Goal: Task Accomplishment & Management: Manage account settings

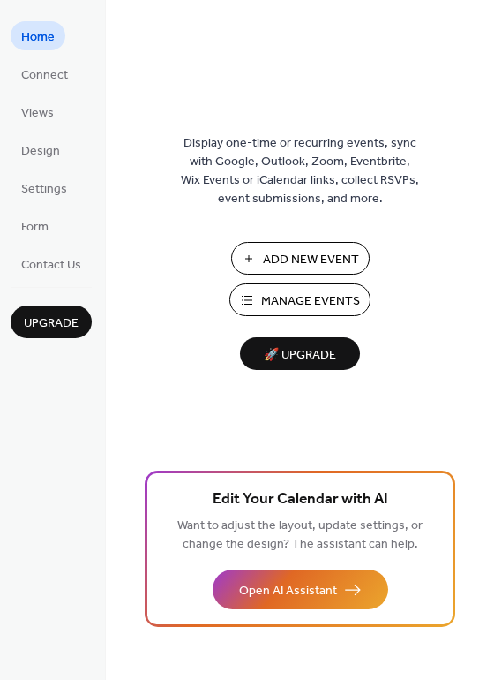
click at [290, 295] on span "Manage Events" at bounding box center [310, 301] width 99 height 19
click at [274, 297] on span "Manage Events" at bounding box center [310, 301] width 99 height 19
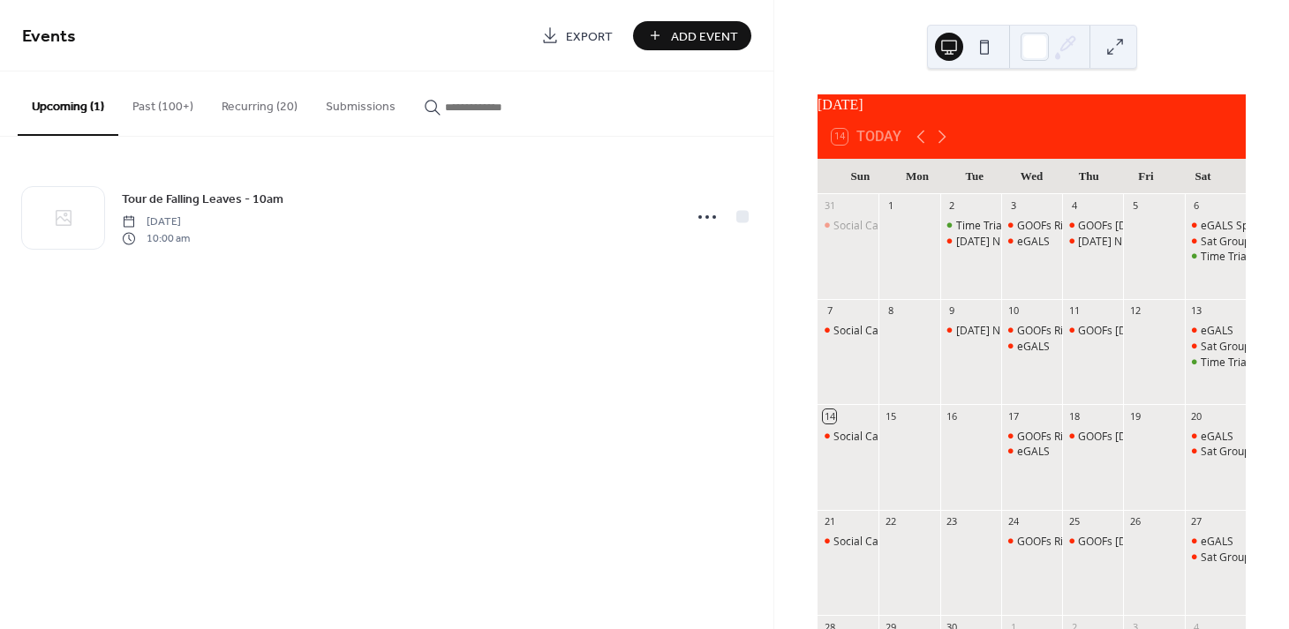
click at [244, 107] on button "Recurring (20)" at bounding box center [259, 102] width 104 height 63
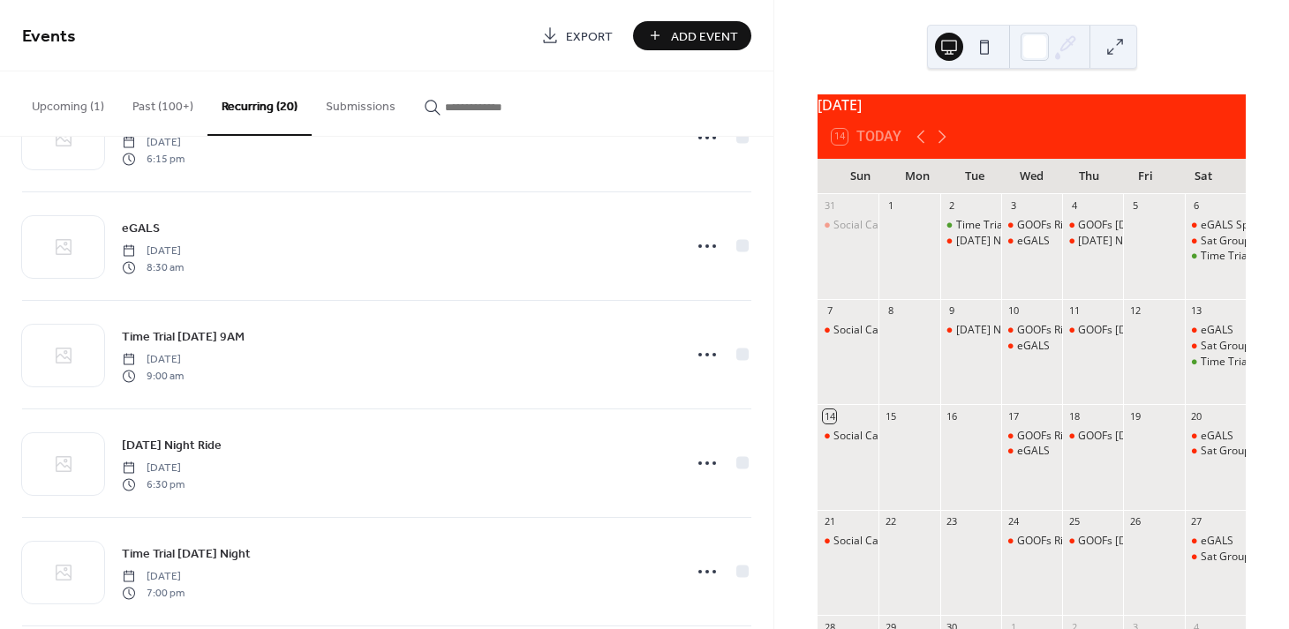
scroll to position [607, 0]
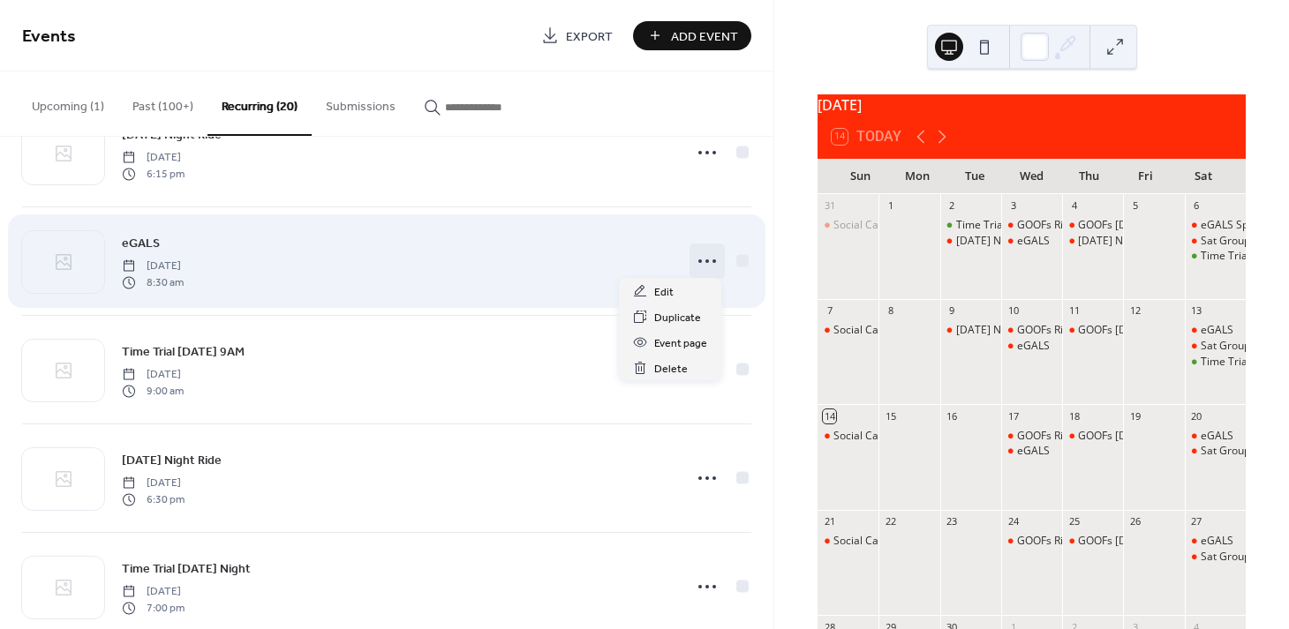
click at [693, 253] on icon at bounding box center [707, 261] width 28 height 28
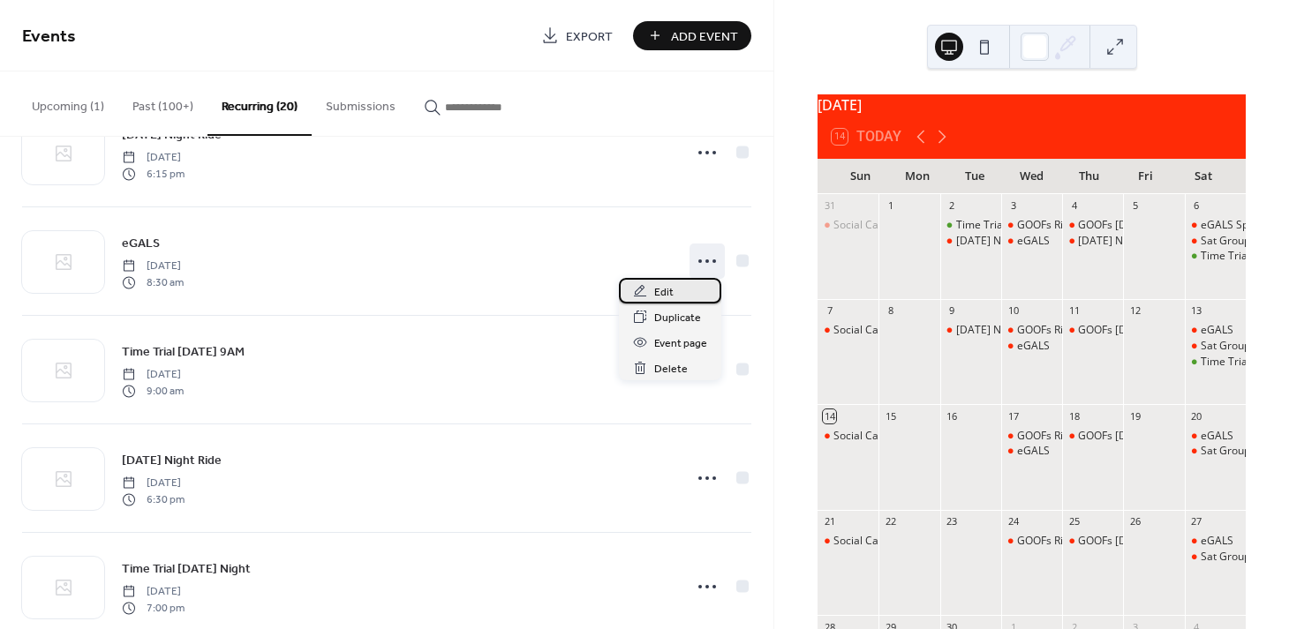
click at [664, 296] on span "Edit" at bounding box center [663, 292] width 19 height 19
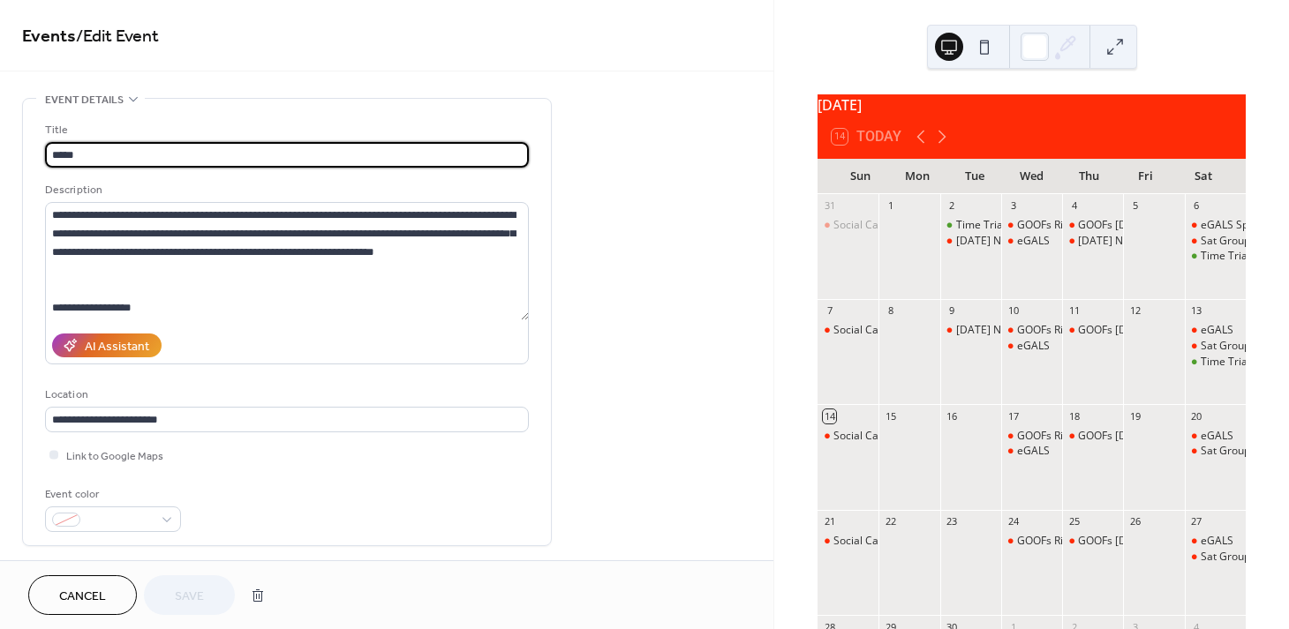
type input "**********"
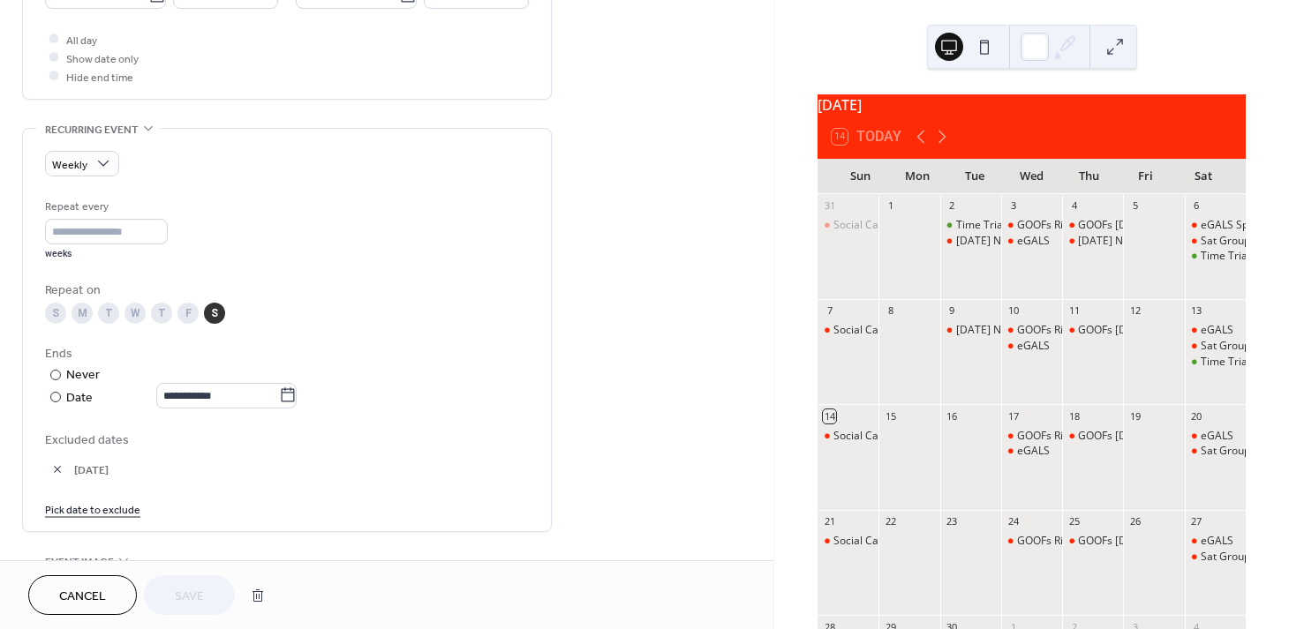
scroll to position [655, 0]
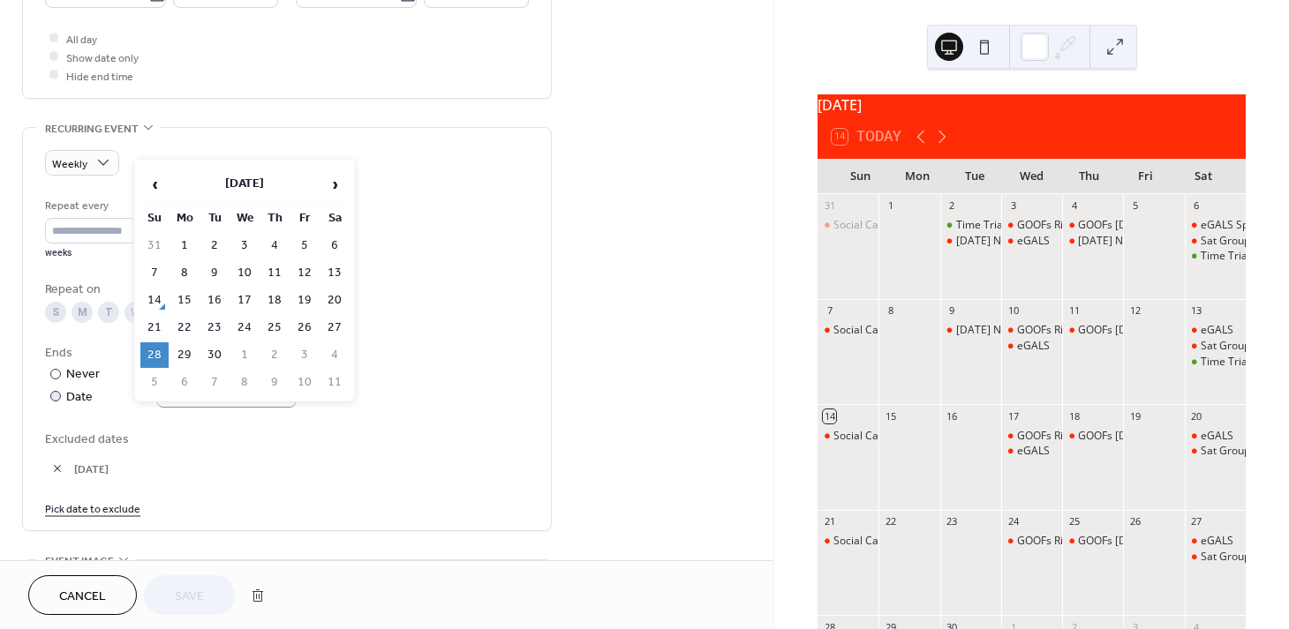
click at [294, 387] on icon at bounding box center [288, 395] width 18 height 18
click at [279, 387] on input "**********" at bounding box center [217, 395] width 123 height 26
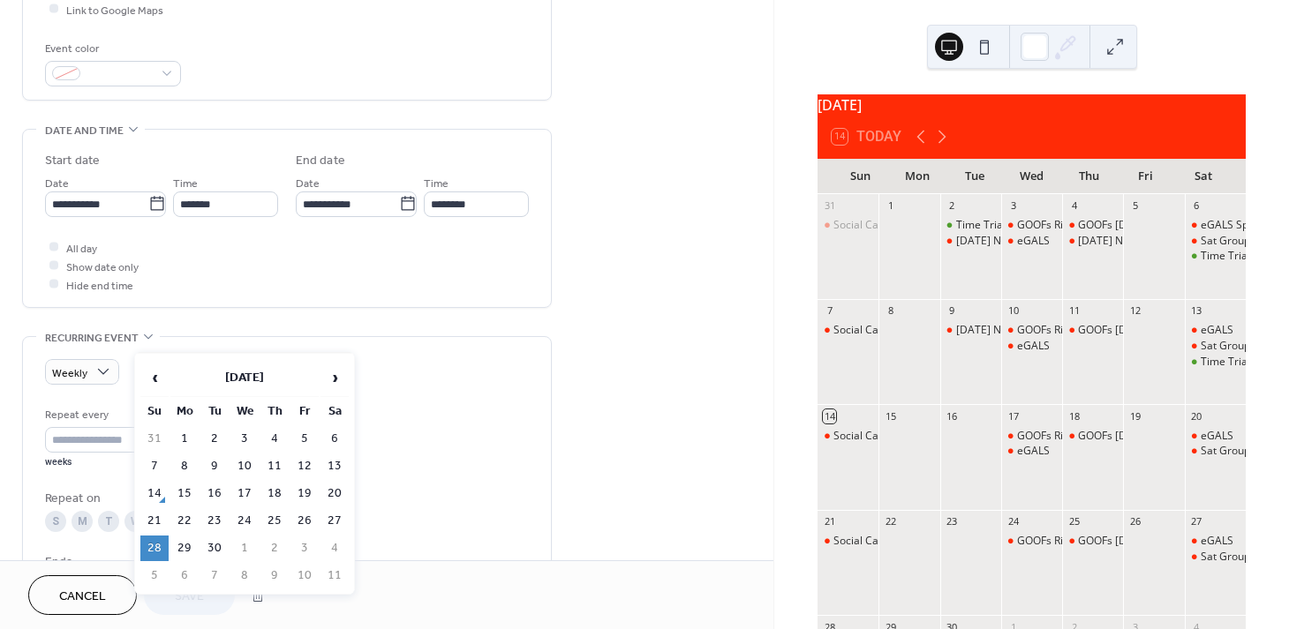
scroll to position [445, 0]
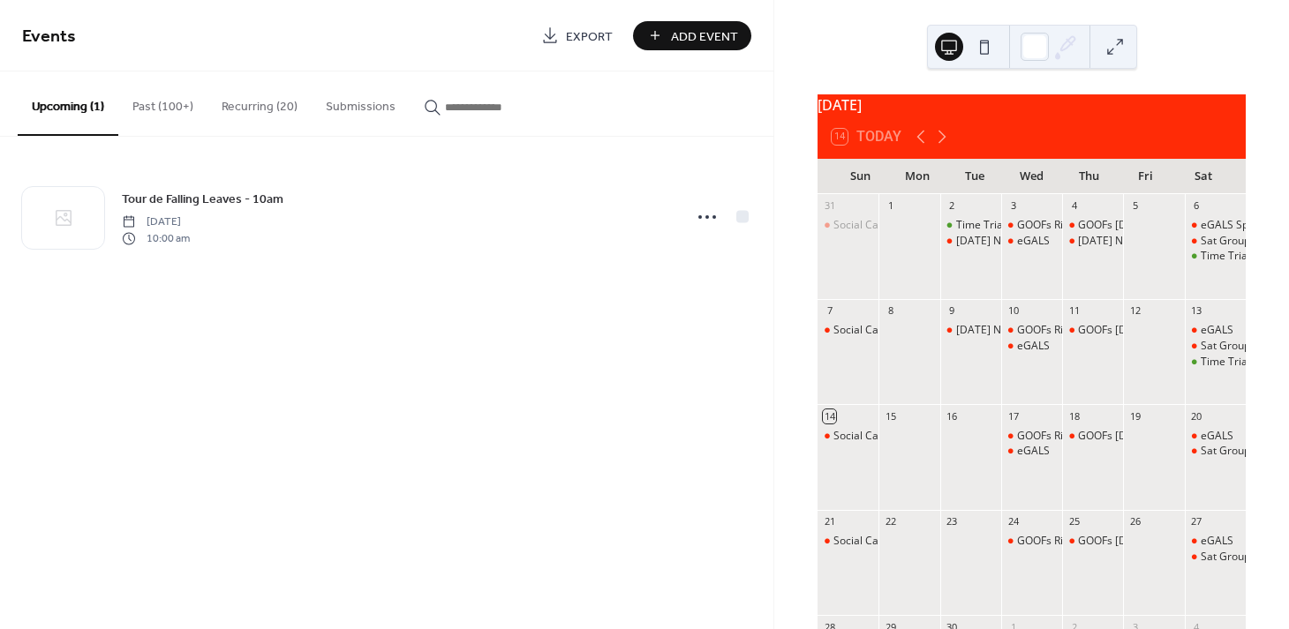
click at [249, 100] on button "Recurring (20)" at bounding box center [259, 102] width 104 height 63
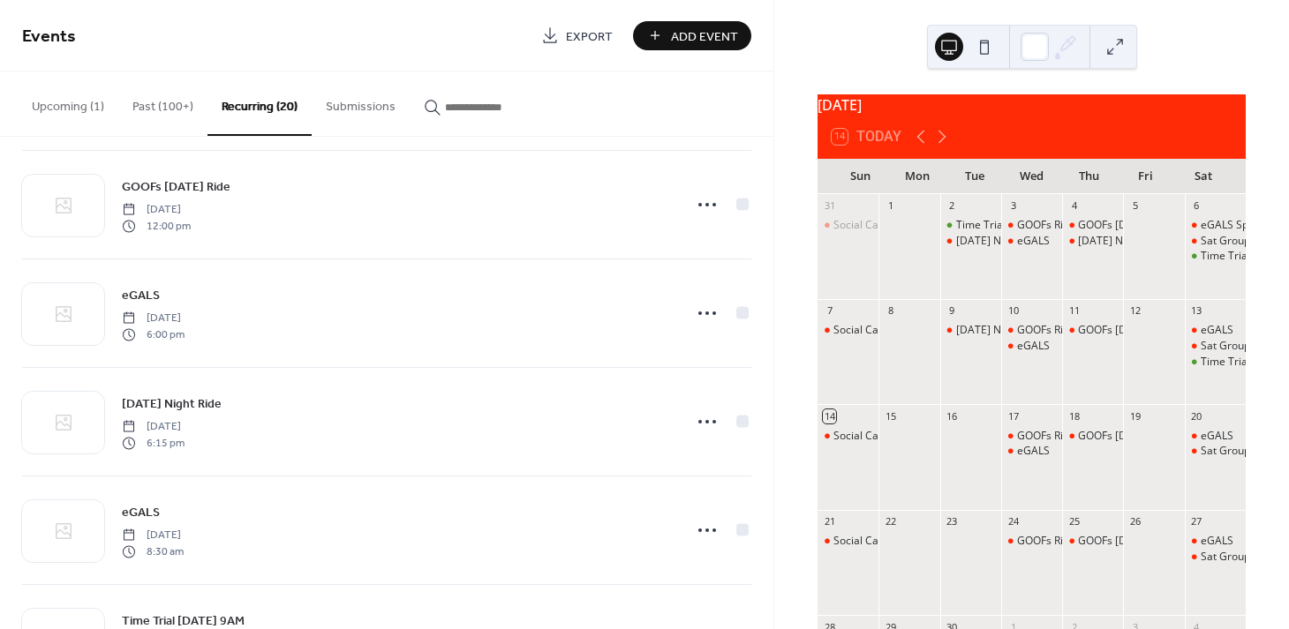
scroll to position [342, 0]
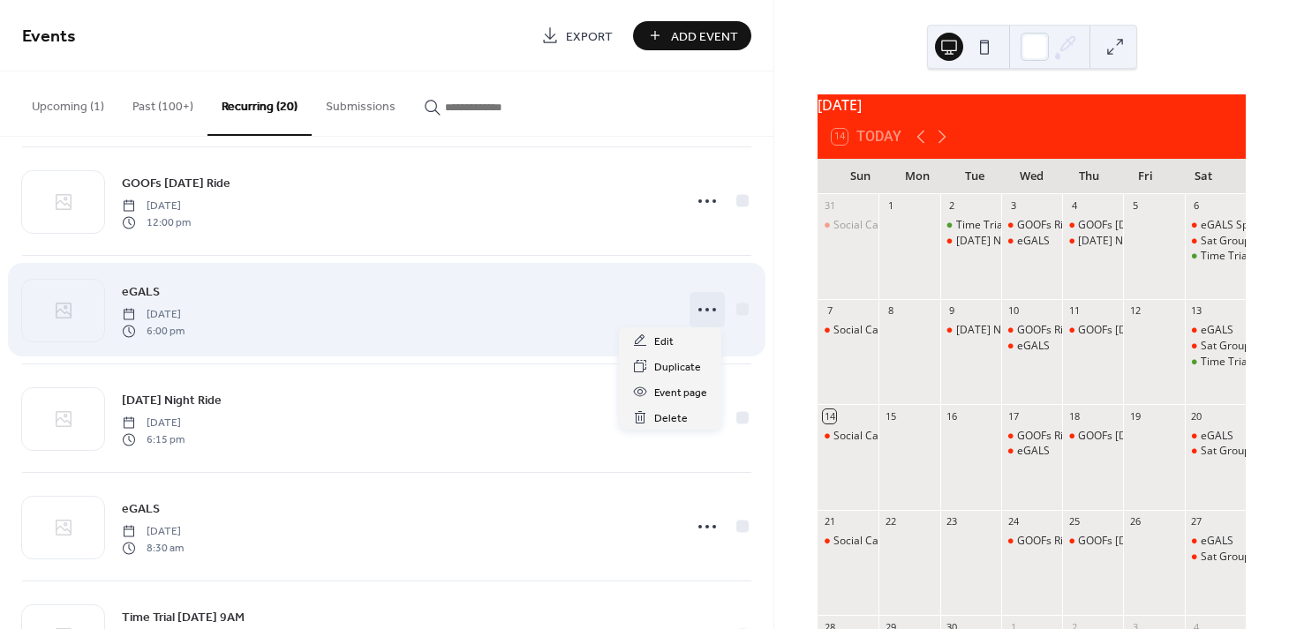
click at [705, 308] on circle at bounding box center [707, 310] width 4 height 4
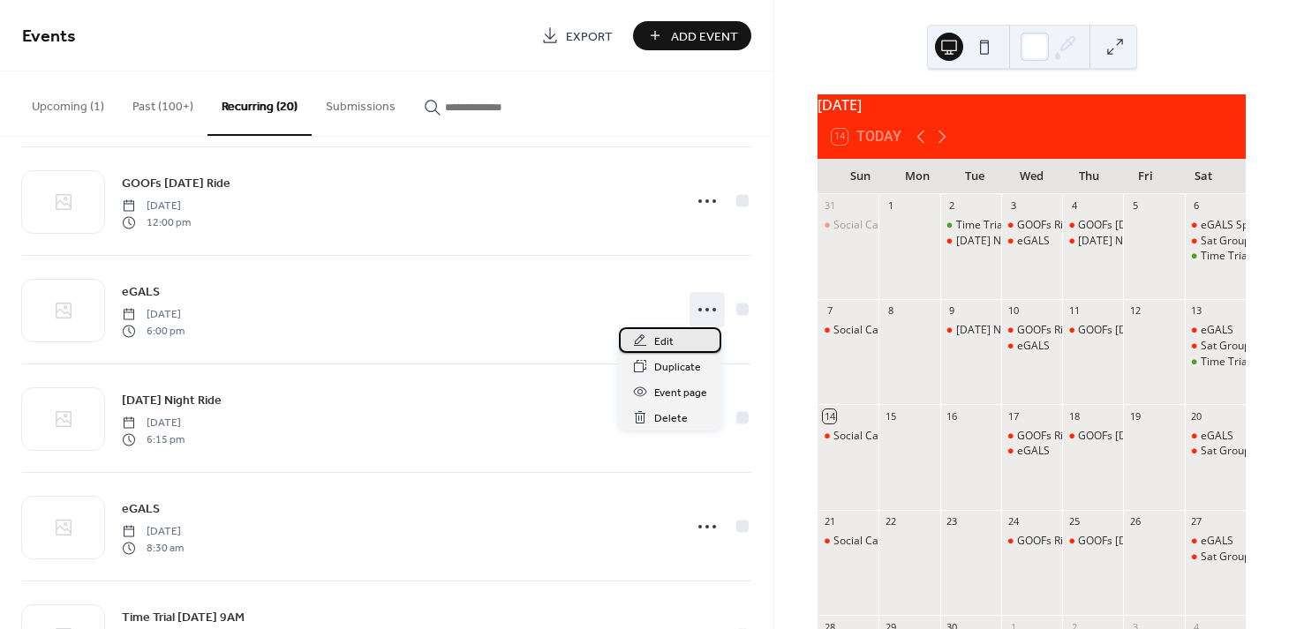
click at [669, 342] on span "Edit" at bounding box center [663, 342] width 19 height 19
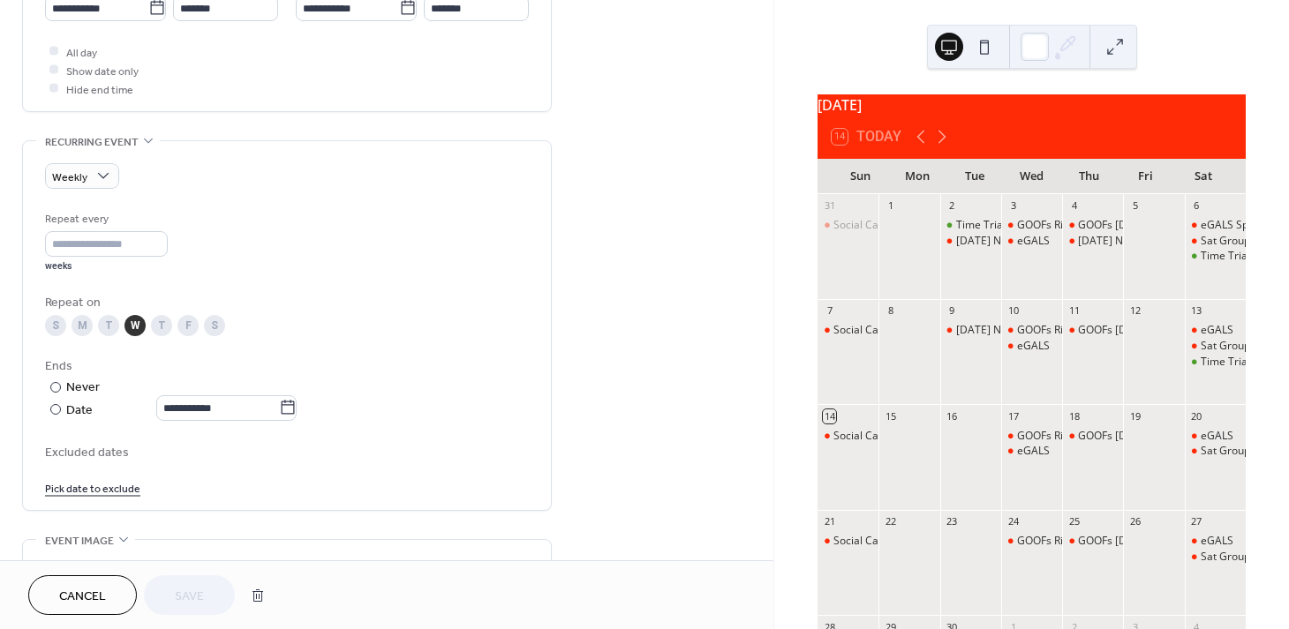
scroll to position [649, 0]
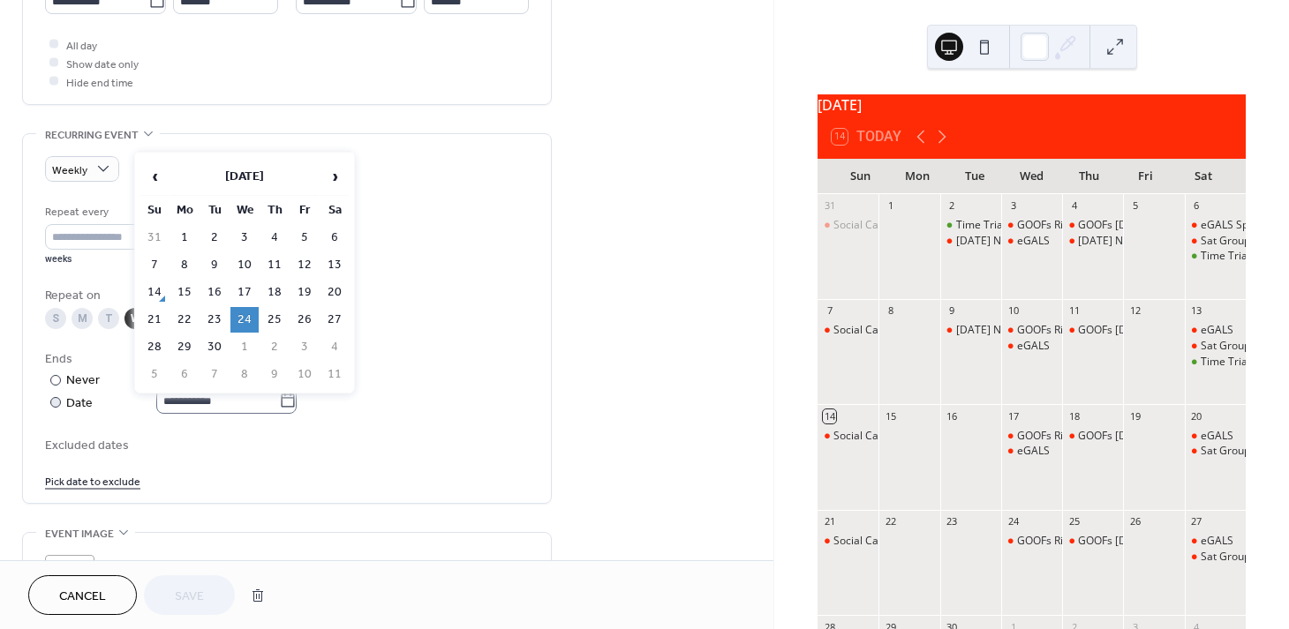
click at [291, 395] on icon at bounding box center [288, 401] width 13 height 14
click at [279, 395] on input "**********" at bounding box center [217, 401] width 123 height 26
click at [275, 263] on td "11" at bounding box center [274, 265] width 28 height 26
type input "**********"
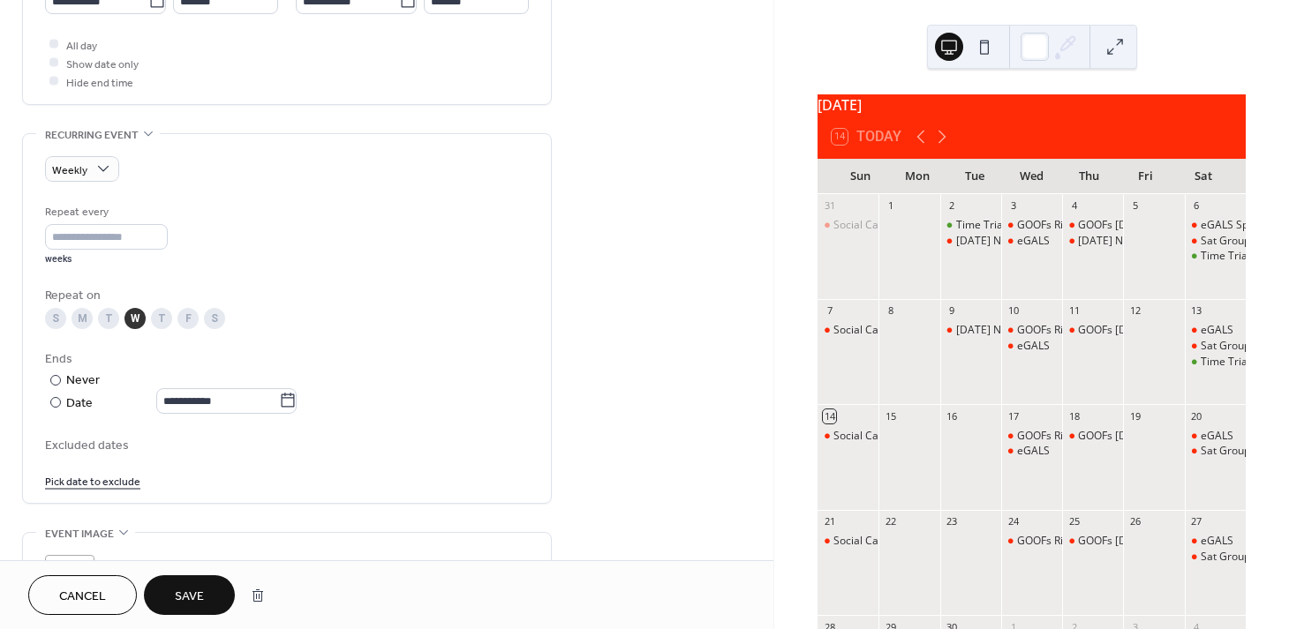
click at [187, 590] on span "Save" at bounding box center [189, 597] width 29 height 19
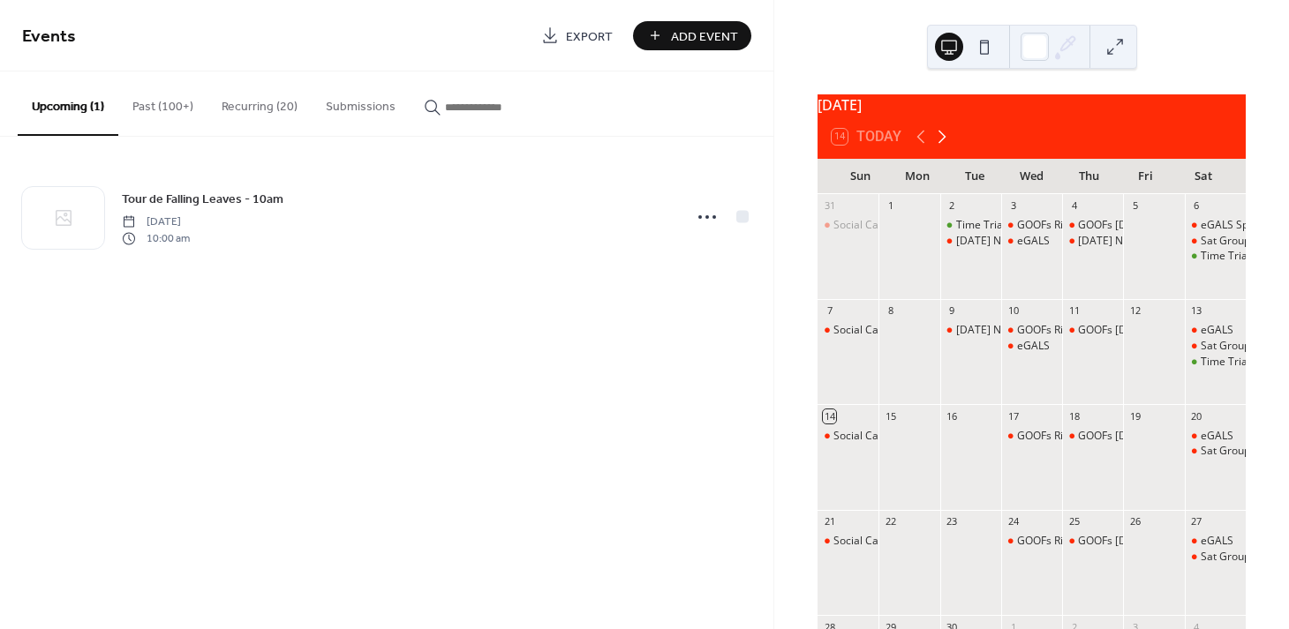
click at [940, 147] on icon at bounding box center [941, 136] width 21 height 21
